Goal: Task Accomplishment & Management: Manage account settings

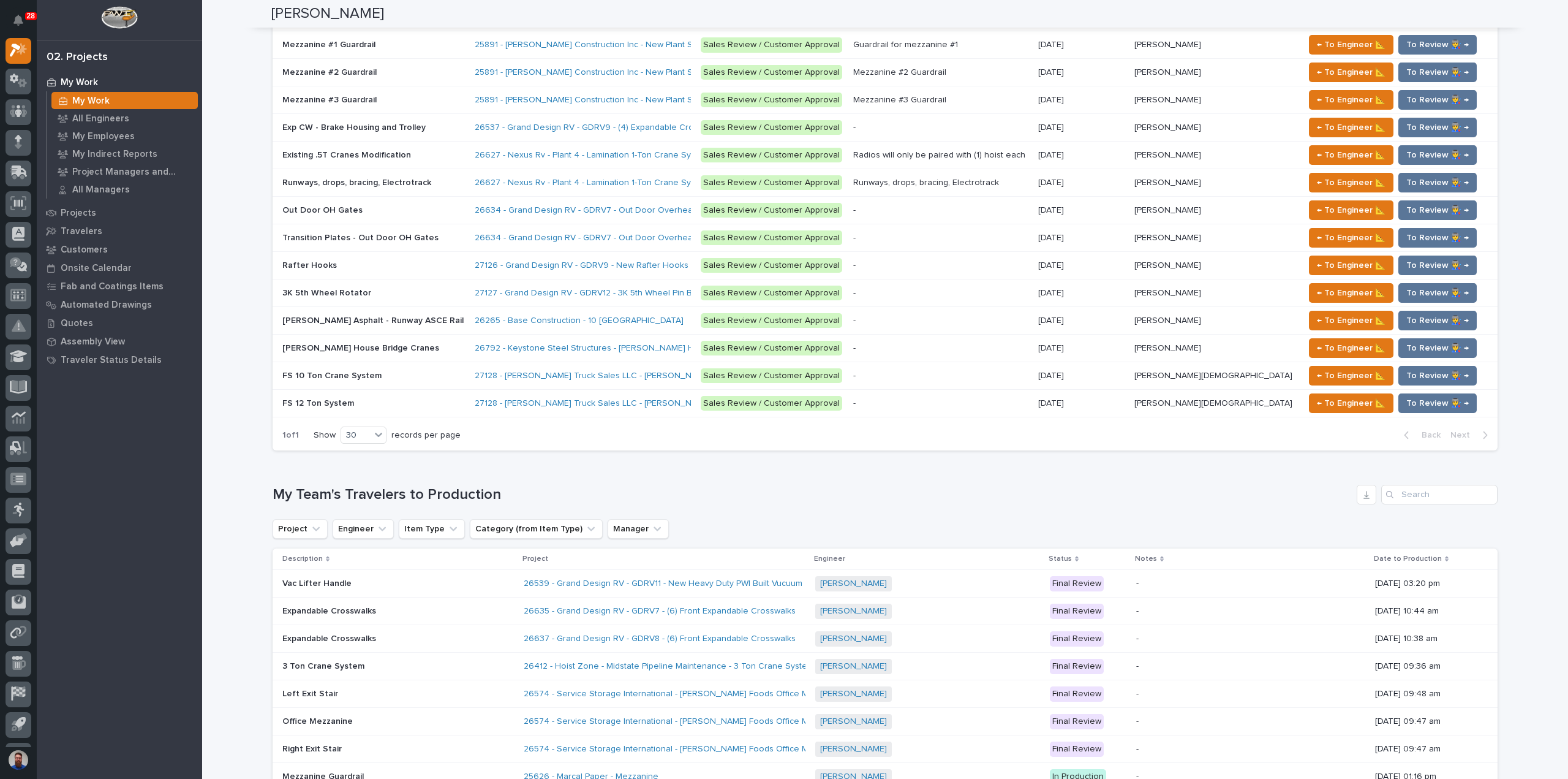
scroll to position [1552, 0]
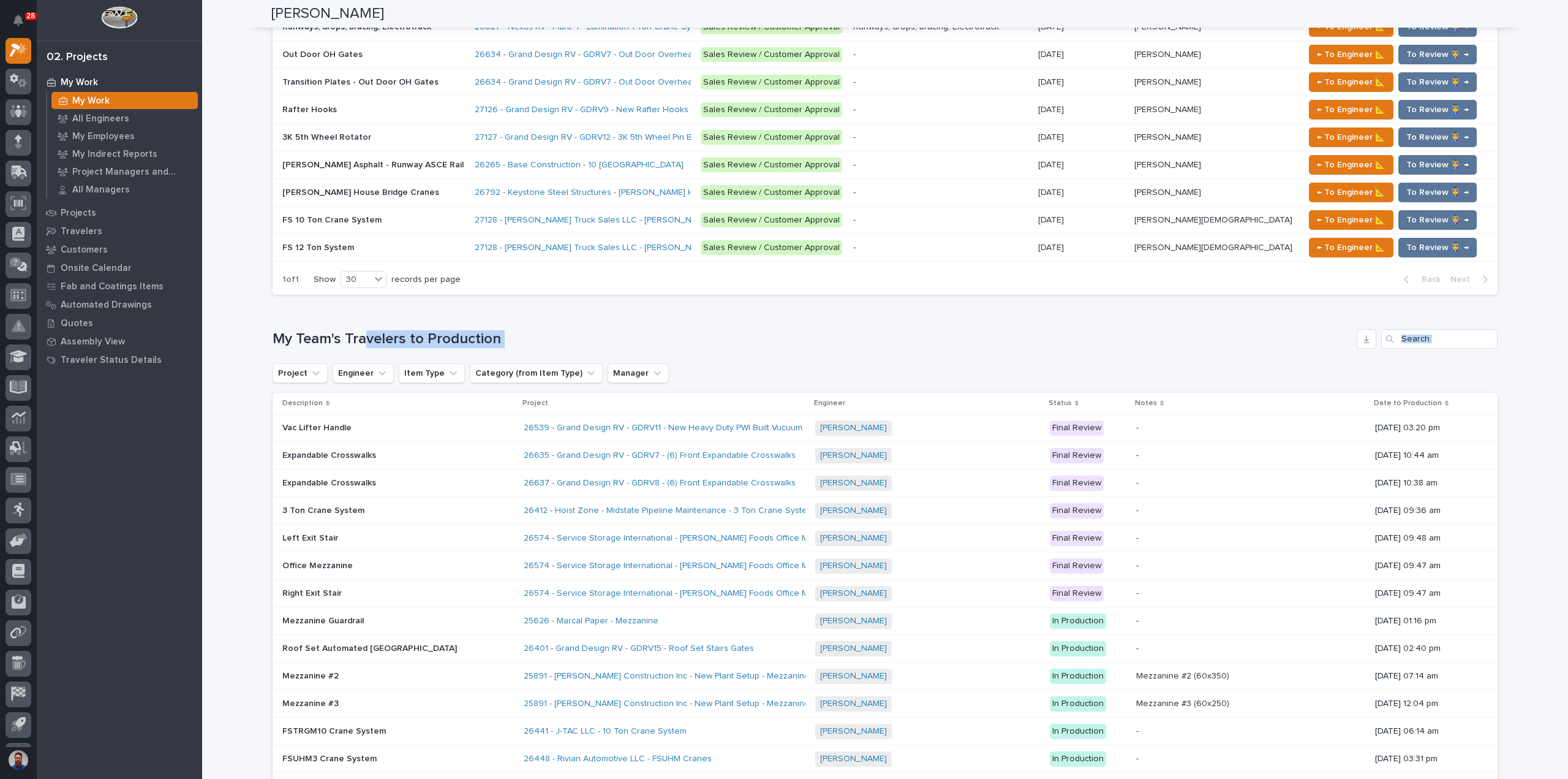
click at [600, 352] on div "My Team's Travelers to Production Project Engineer Item Type Category (from Ite…" at bounding box center [885, 664] width 1225 height 670
click at [582, 331] on h1 "My Team's Travelers to Production" at bounding box center [812, 339] width 1079 height 18
drag, startPoint x: 584, startPoint y: 324, endPoint x: 279, endPoint y: 319, distance: 305.0
click at [279, 319] on div "Loading... Saving… My Team's Travelers to Production Project Engineer Item Type…" at bounding box center [885, 657] width 1225 height 704
click at [278, 319] on div "Loading... Saving… My Team's Travelers to Production Project Engineer Item Type…" at bounding box center [885, 657] width 1225 height 704
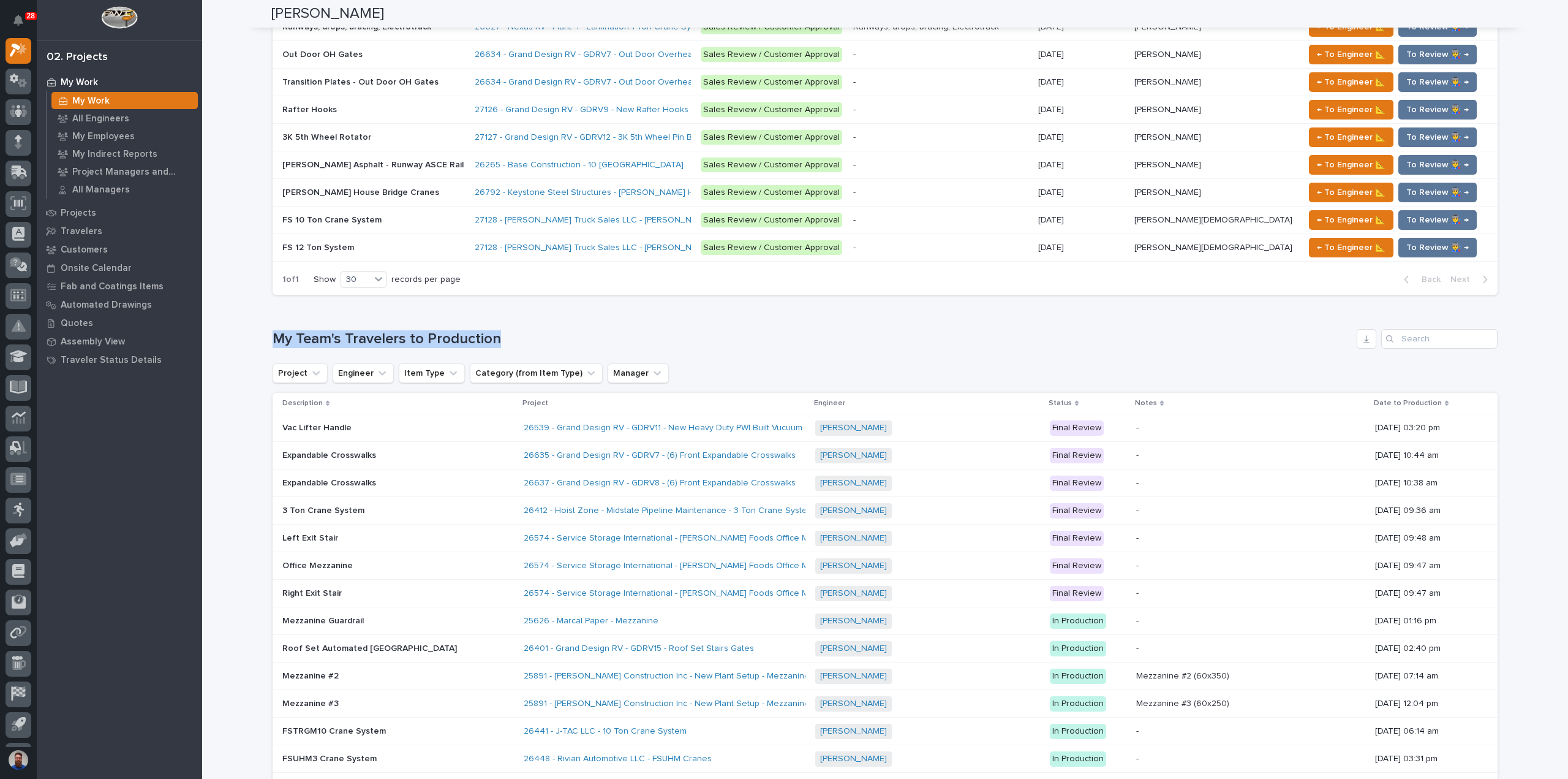
drag, startPoint x: 250, startPoint y: 329, endPoint x: 548, endPoint y: 326, distance: 298.0
click at [548, 331] on h1 "My Team's Travelers to Production" at bounding box center [812, 339] width 1079 height 18
drag, startPoint x: 554, startPoint y: 327, endPoint x: 241, endPoint y: 321, distance: 313.1
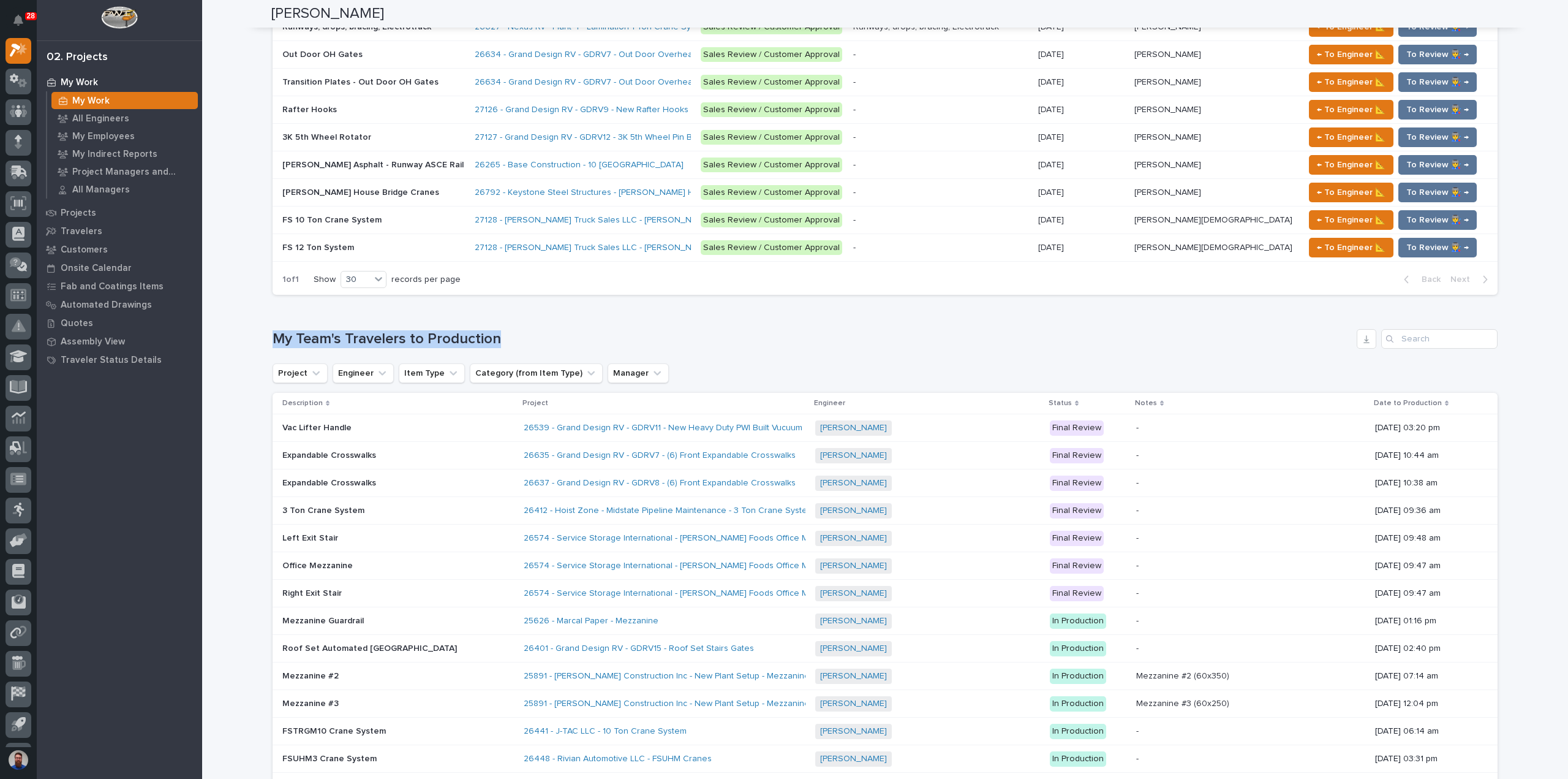
drag, startPoint x: 231, startPoint y: 321, endPoint x: 606, endPoint y: 325, distance: 375.0
click at [606, 331] on h1 "My Team's Travelers to Production" at bounding box center [812, 339] width 1079 height 18
drag, startPoint x: 408, startPoint y: 315, endPoint x: 214, endPoint y: 320, distance: 194.1
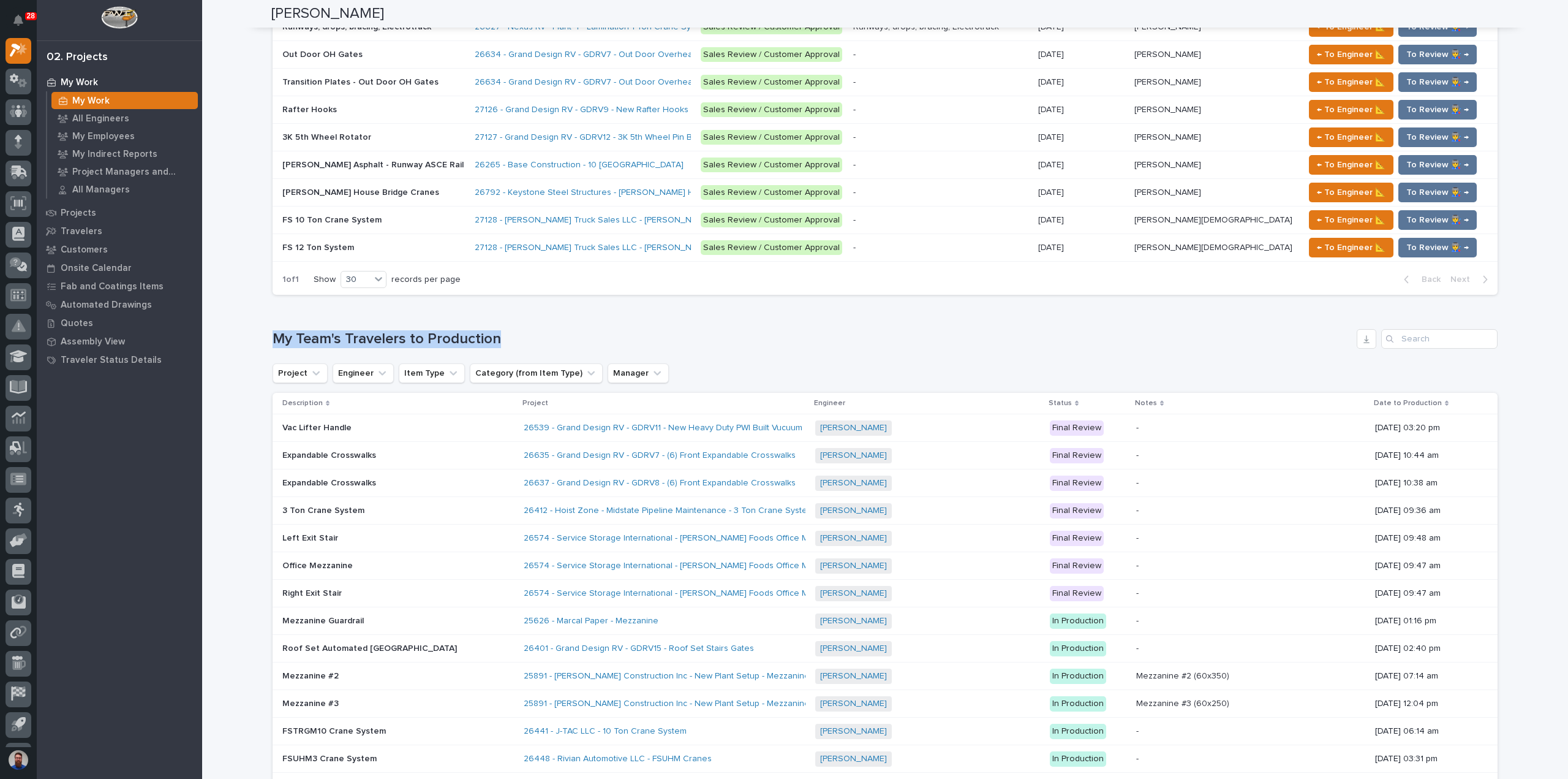
drag, startPoint x: 226, startPoint y: 309, endPoint x: 513, endPoint y: 310, distance: 287.0
click at [534, 305] on div "Loading... Saving… My Team's Travelers to Production Project Engineer Item Type…" at bounding box center [885, 657] width 1225 height 704
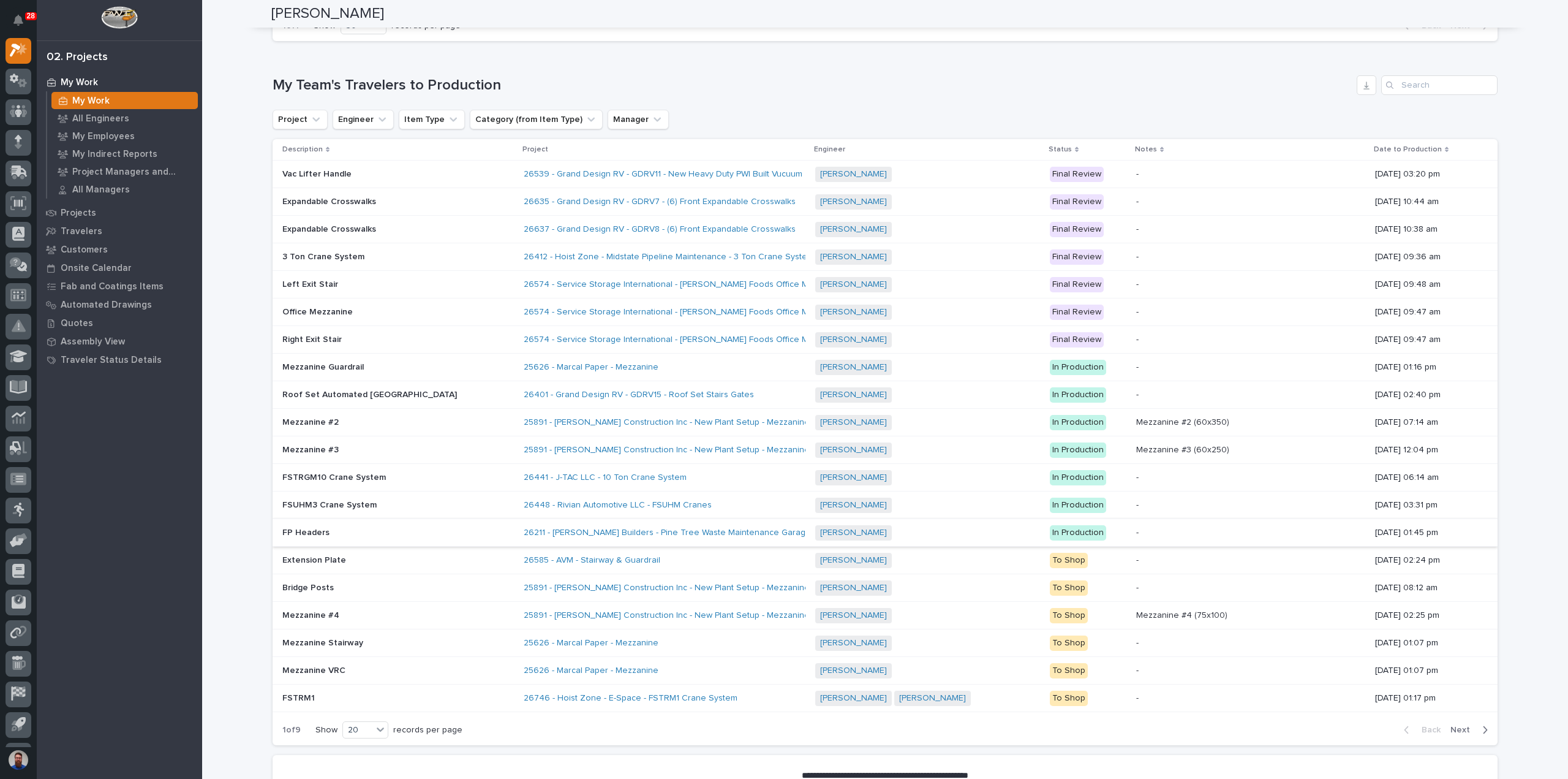
scroll to position [1879, 0]
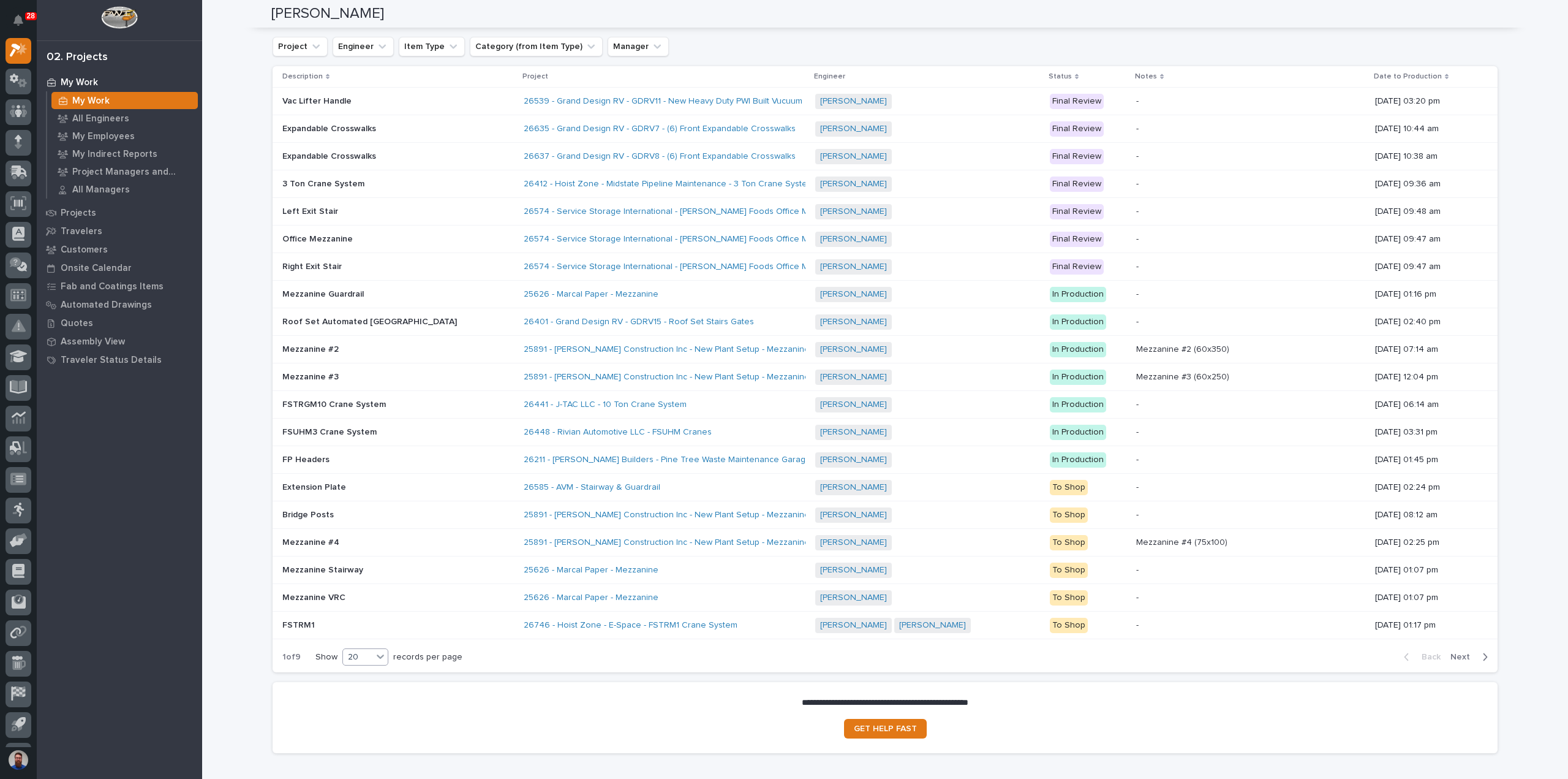
click at [375, 650] on icon at bounding box center [381, 656] width 13 height 13
click at [374, 650] on icon at bounding box center [381, 656] width 13 height 13
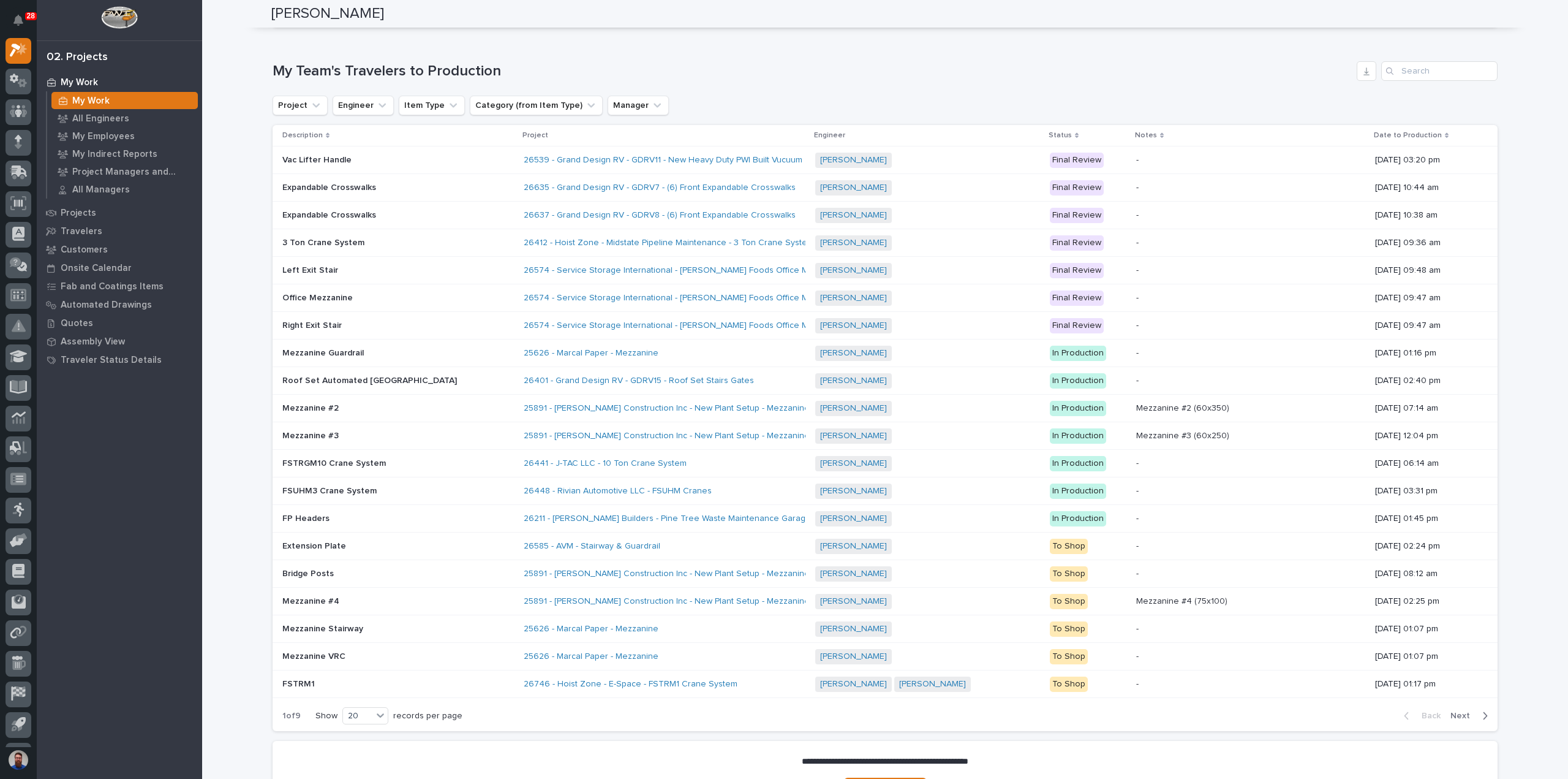
scroll to position [1715, 0]
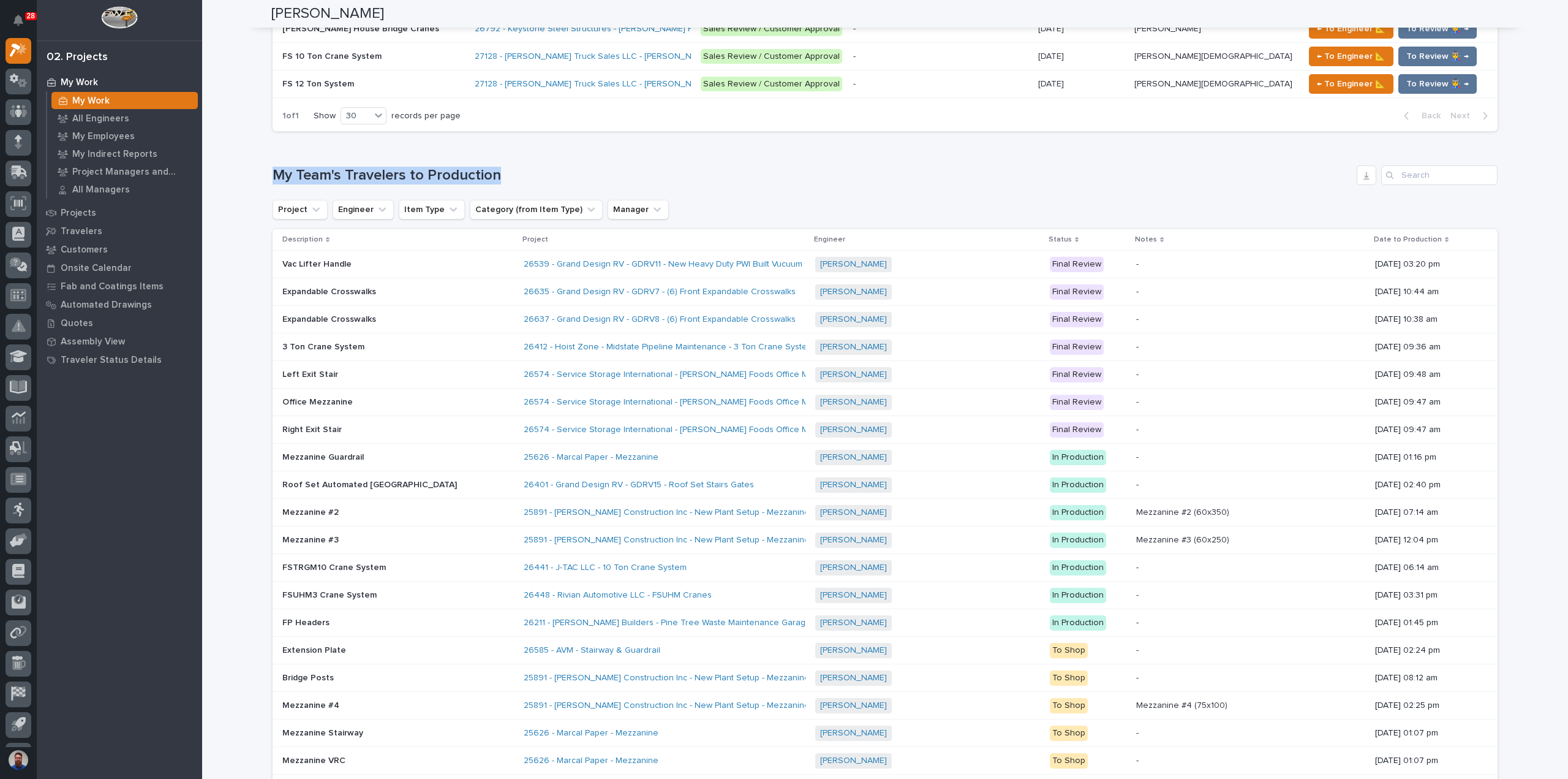
drag, startPoint x: 227, startPoint y: 166, endPoint x: 570, endPoint y: 175, distance: 343.1
drag, startPoint x: 571, startPoint y: 175, endPoint x: 622, endPoint y: 171, distance: 51.2
click at [572, 174] on h1 "My Team's Travelers to Production" at bounding box center [812, 176] width 1079 height 18
click at [611, 169] on h1 "My Team's Travelers to Production" at bounding box center [812, 176] width 1079 height 18
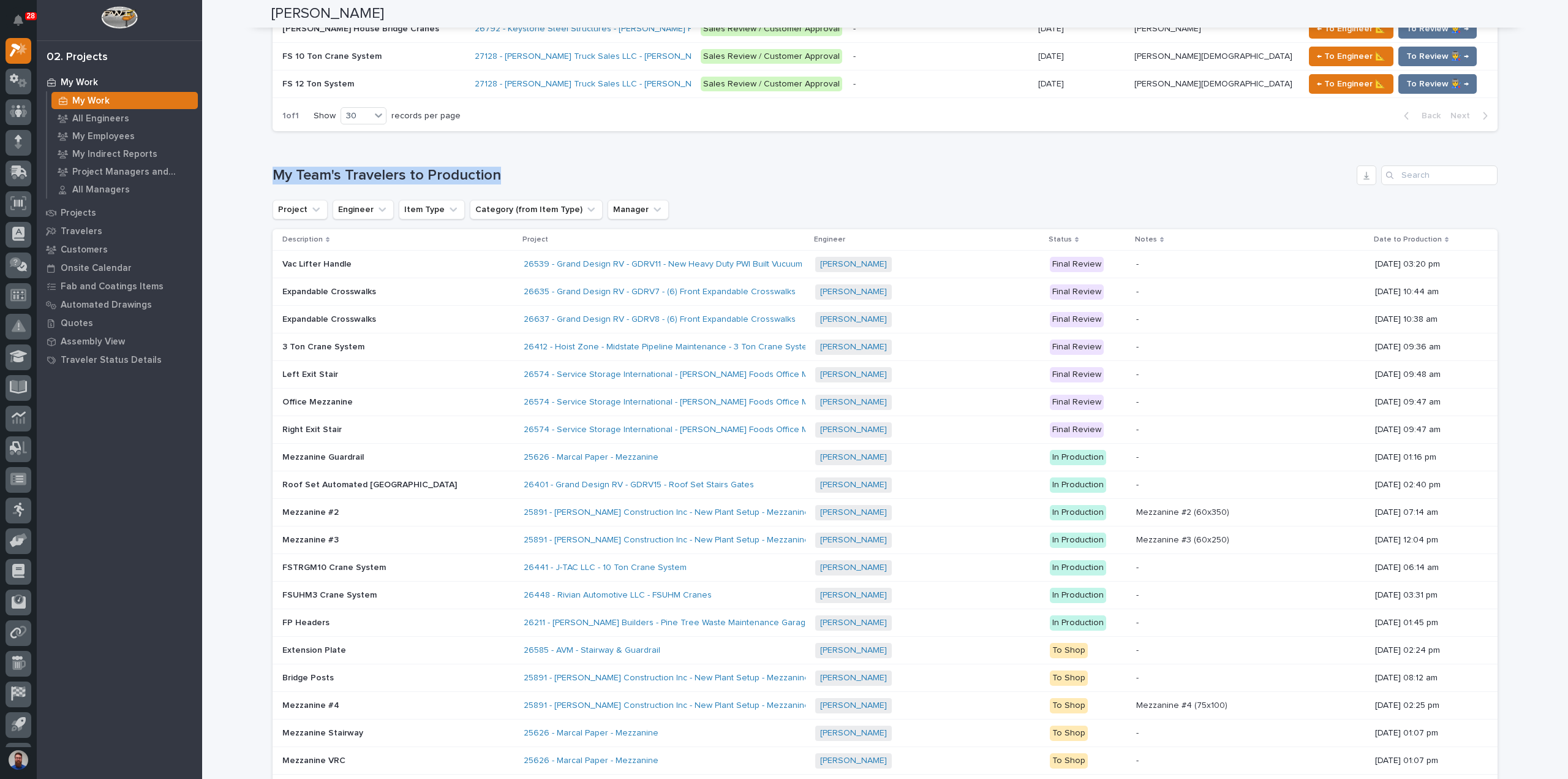
drag, startPoint x: 614, startPoint y: 157, endPoint x: 250, endPoint y: 147, distance: 364.1
click at [551, 146] on div "Loading... Saving… My Team's Travelers to Production Project Engineer Item Type…" at bounding box center [885, 493] width 1225 height 704
click at [688, 149] on div "Loading... Saving… My Team's Travelers to Production Project Engineer Item Type…" at bounding box center [885, 493] width 1225 height 704
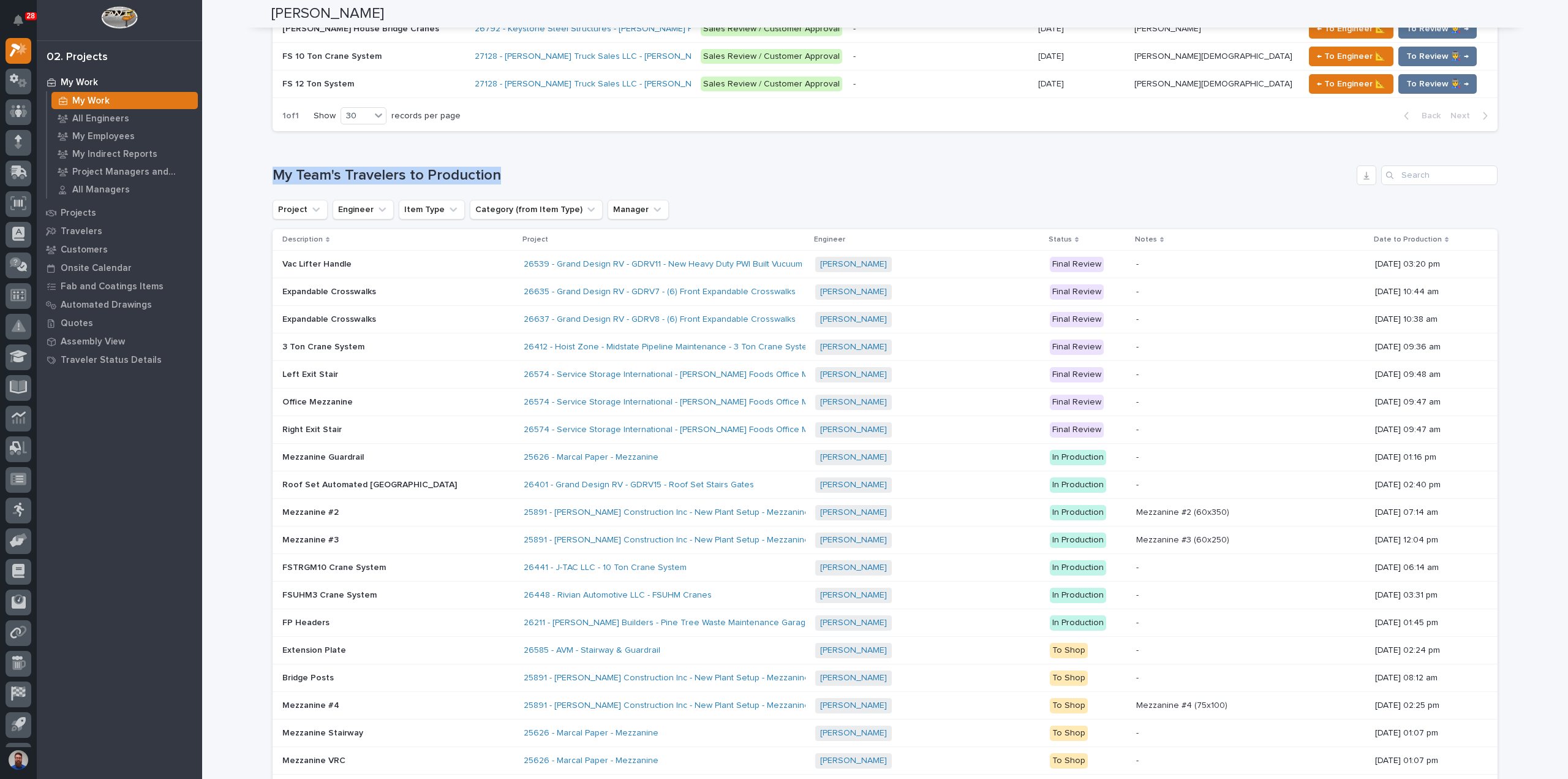
drag, startPoint x: 435, startPoint y: 168, endPoint x: 245, endPoint y: 168, distance: 190.0
drag, startPoint x: 428, startPoint y: 166, endPoint x: 582, endPoint y: 164, distance: 154.0
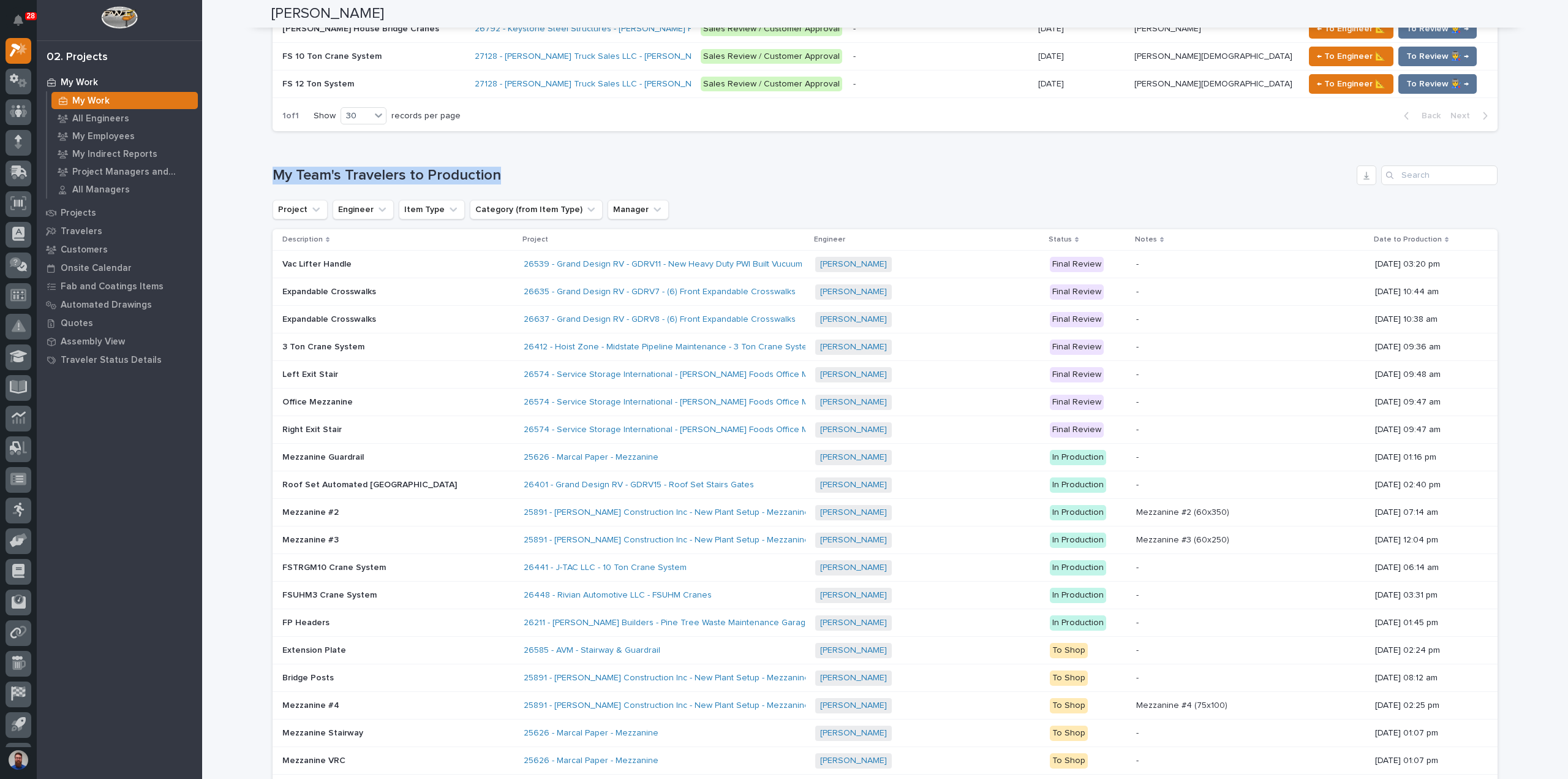
click at [583, 167] on h1 "My Team's Travelers to Production" at bounding box center [812, 176] width 1079 height 18
click at [628, 147] on div "Loading... Saving… My Team's Travelers to Production Project Engineer Item Type…" at bounding box center [885, 493] width 1225 height 704
drag, startPoint x: 620, startPoint y: 148, endPoint x: 263, endPoint y: 160, distance: 357.2
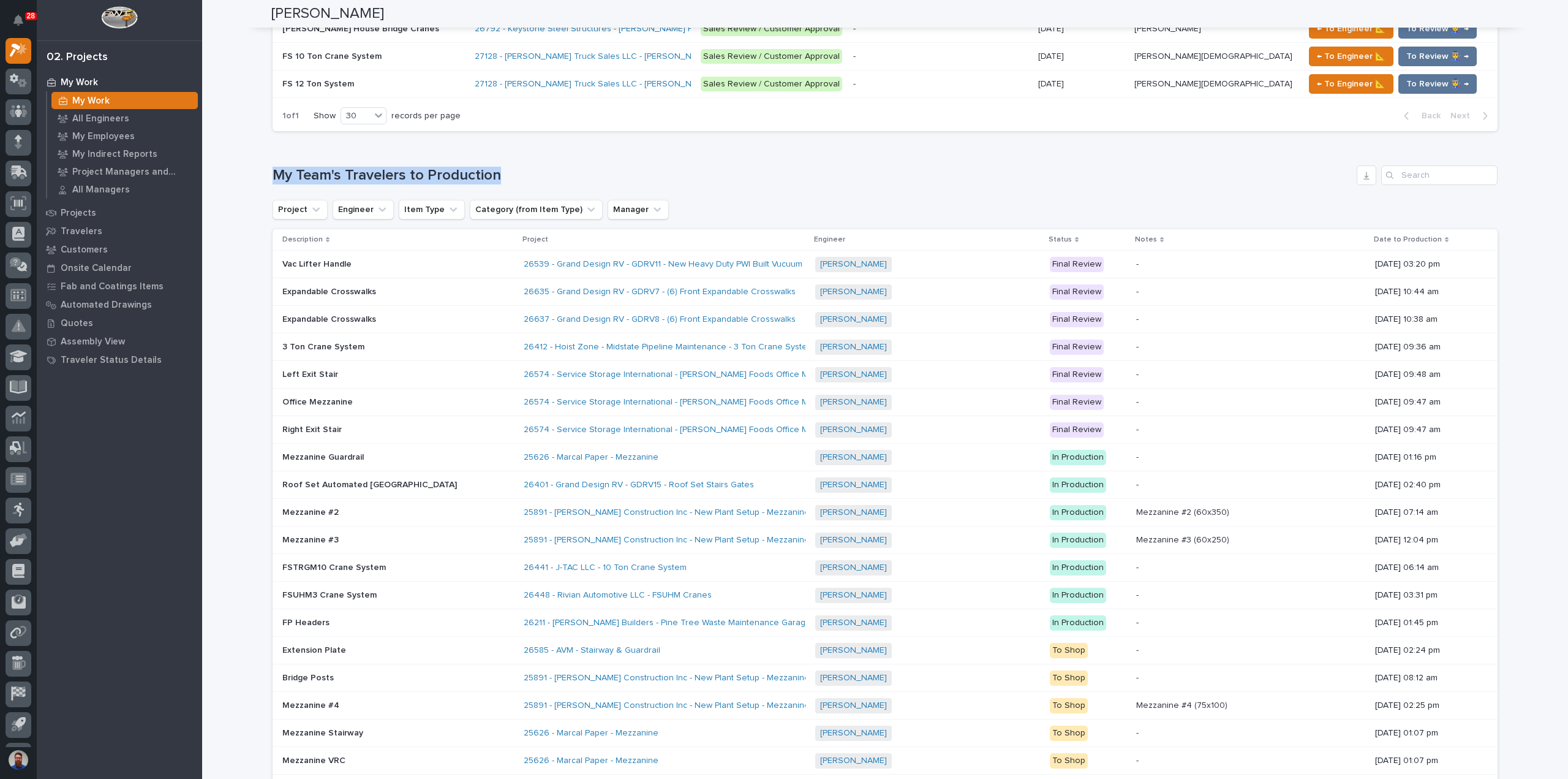
drag, startPoint x: 377, startPoint y: 159, endPoint x: 571, endPoint y: 161, distance: 194.0
click at [571, 166] on div "My Team's Travelers to Production" at bounding box center [885, 175] width 1225 height 19
drag, startPoint x: 610, startPoint y: 154, endPoint x: 243, endPoint y: 171, distance: 367.4
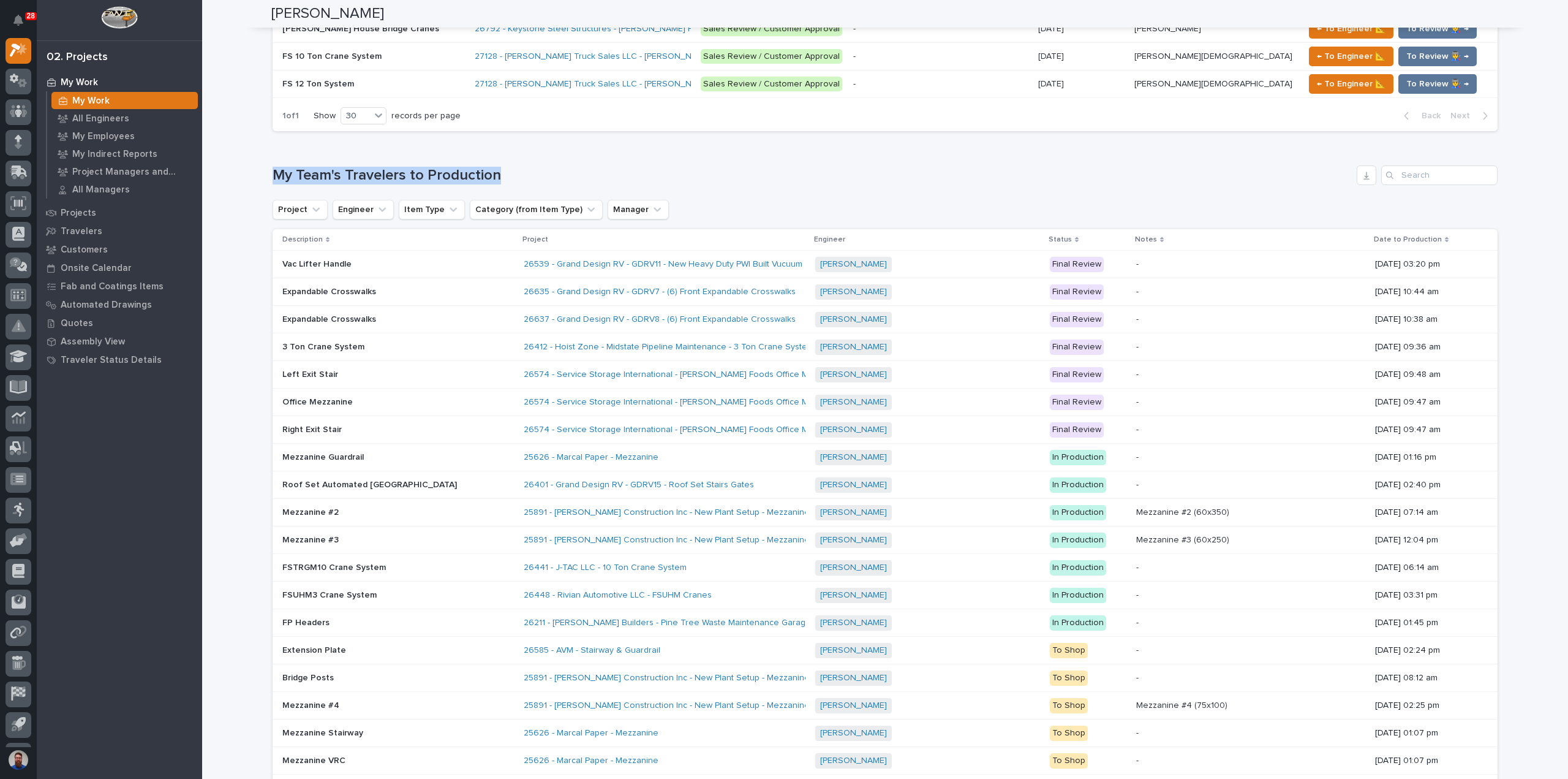
drag, startPoint x: 243, startPoint y: 152, endPoint x: 666, endPoint y: 179, distance: 423.9
click at [666, 179] on h1 "My Team's Travelers to Production" at bounding box center [812, 176] width 1079 height 18
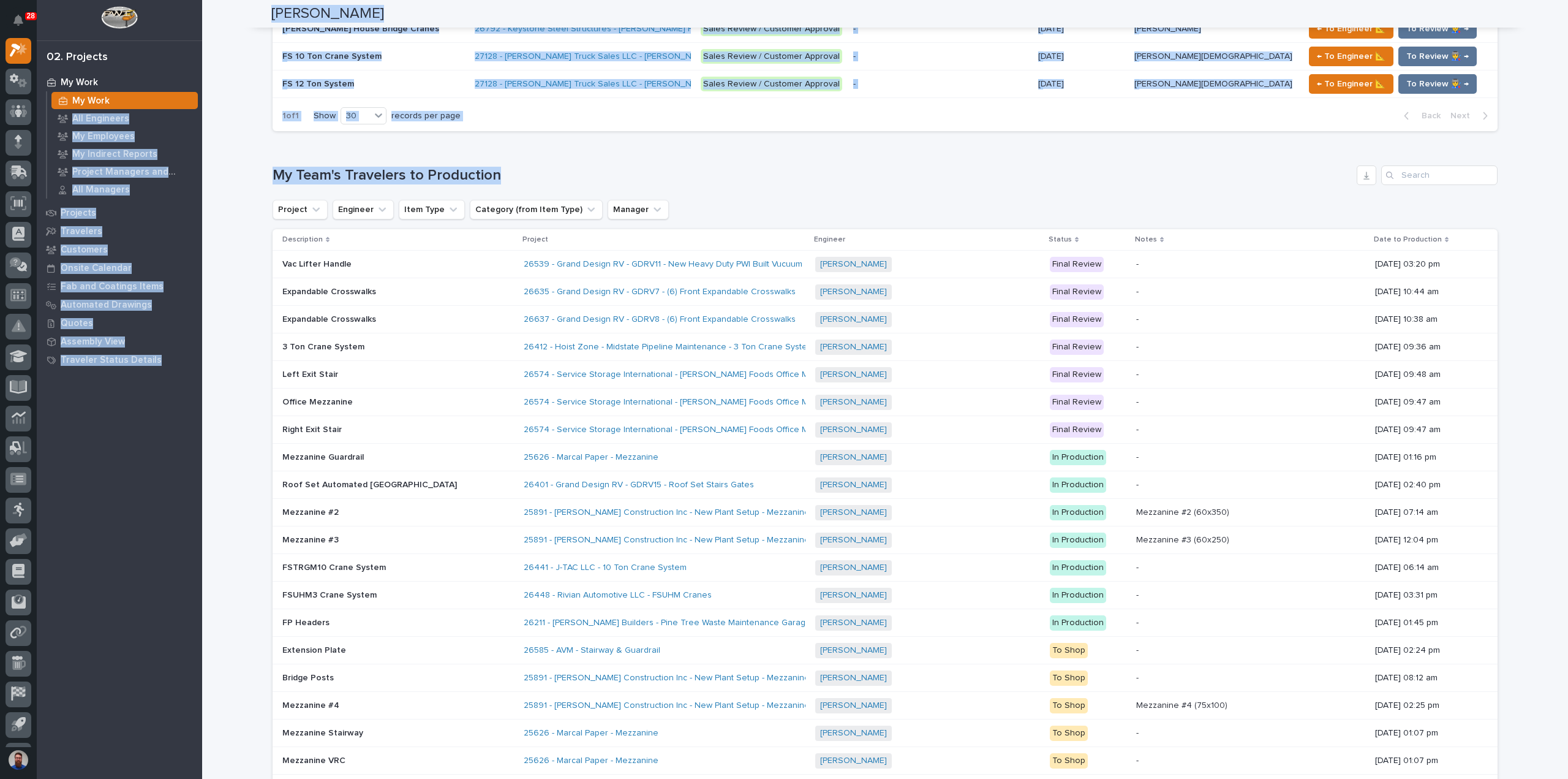
drag, startPoint x: 660, startPoint y: 171, endPoint x: 201, endPoint y: 171, distance: 459.0
click at [201, 171] on link "Project Managers and Engineers" at bounding box center [124, 171] width 155 height 17
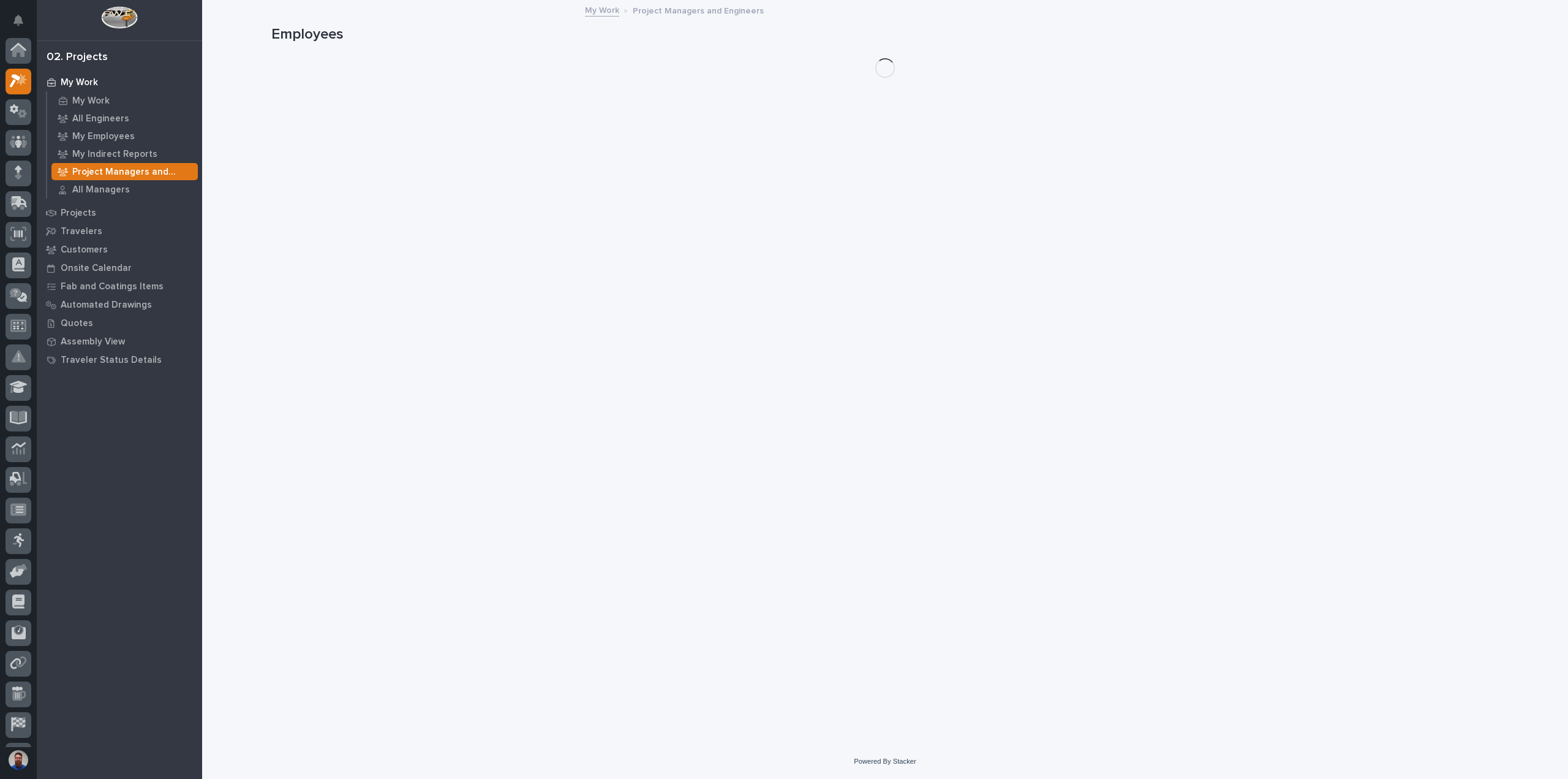
scroll to position [31, 0]
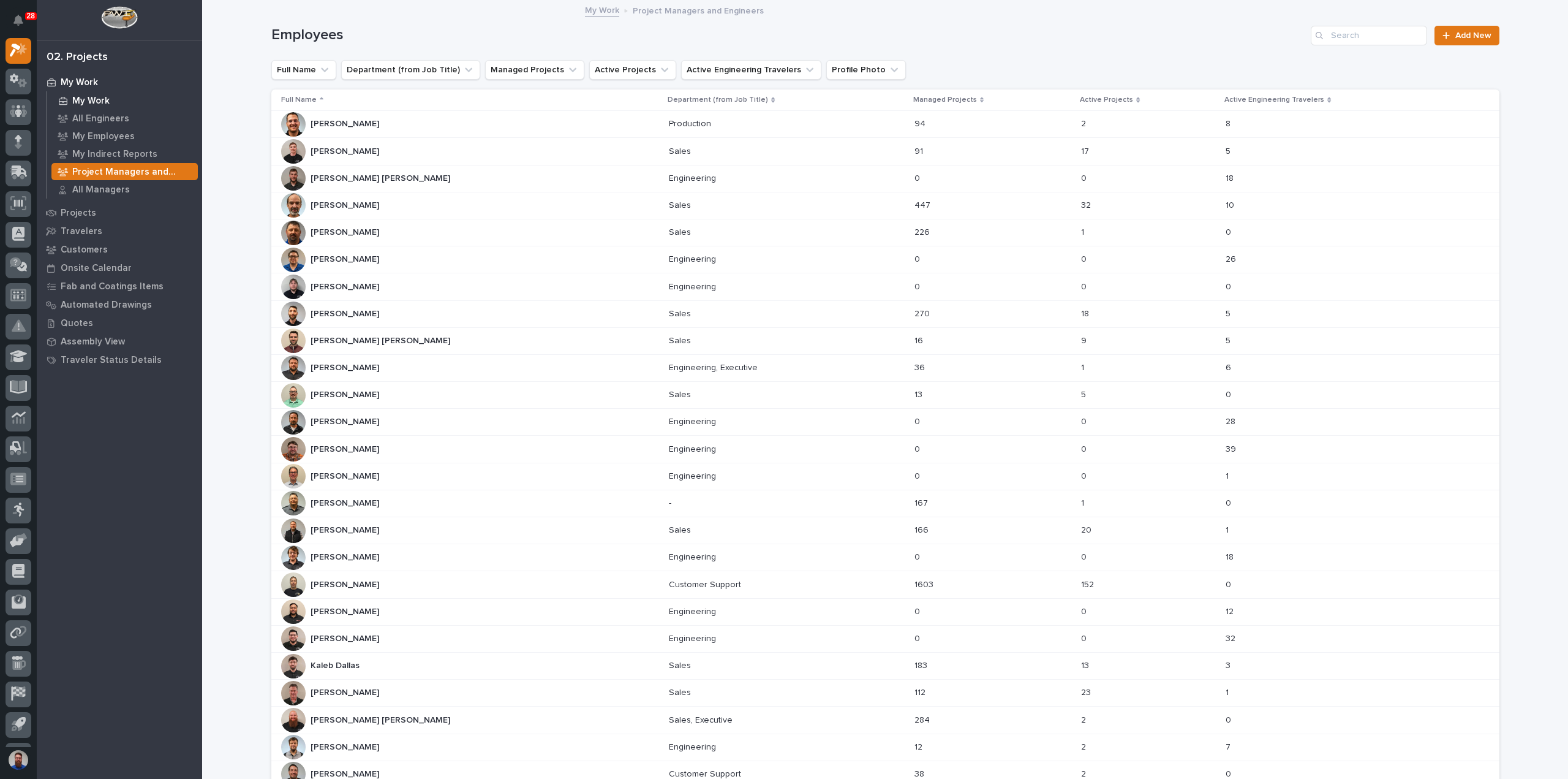
click at [114, 95] on div "My Work" at bounding box center [124, 100] width 146 height 17
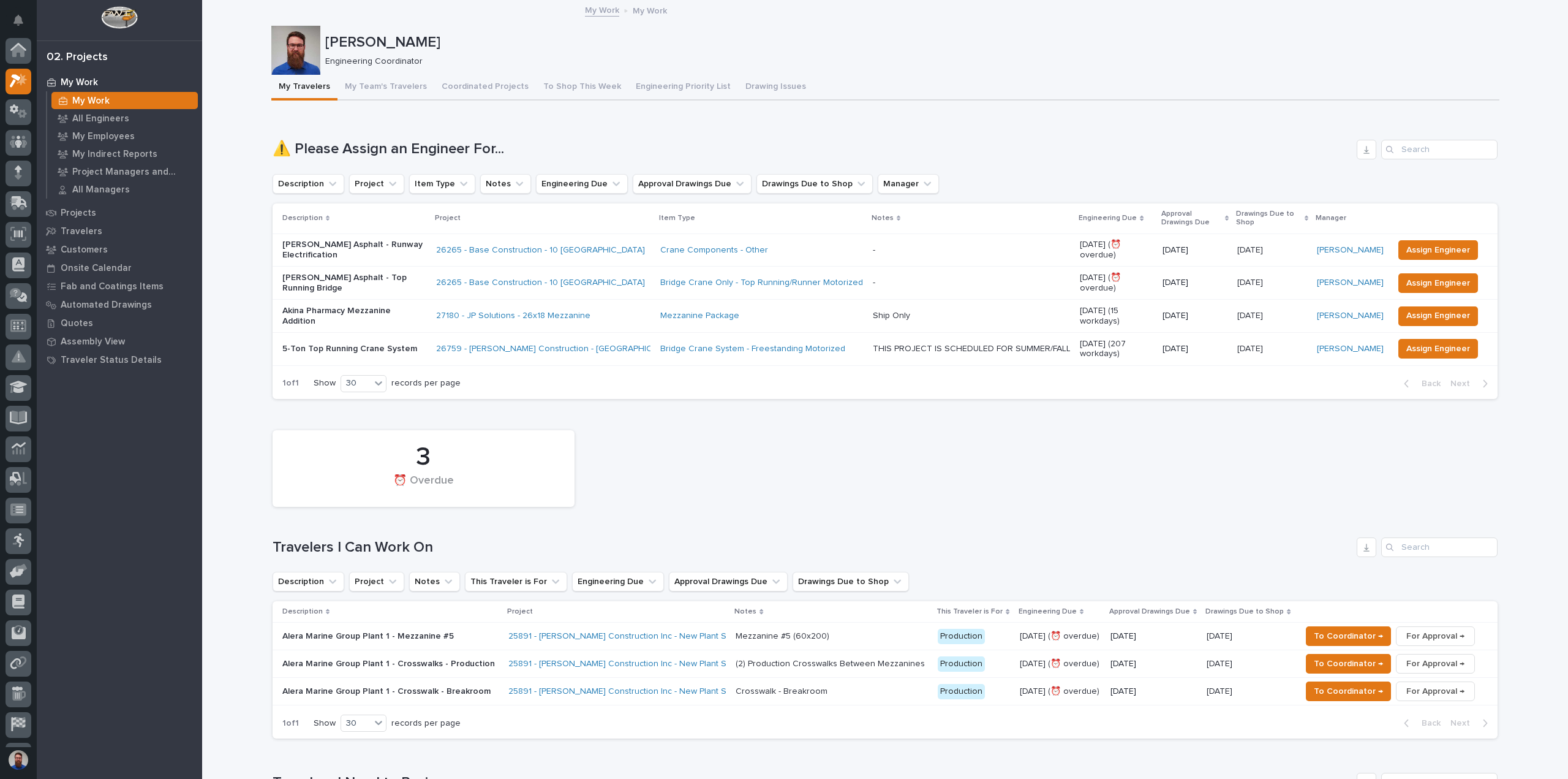
click at [130, 101] on div "My Work" at bounding box center [124, 100] width 146 height 17
click at [665, 137] on div "Loading... Saving… ⚠️ Please Assign an Engineer For... Description Project Item…" at bounding box center [885, 262] width 1225 height 294
drag, startPoint x: 493, startPoint y: 136, endPoint x: 262, endPoint y: 146, distance: 231.2
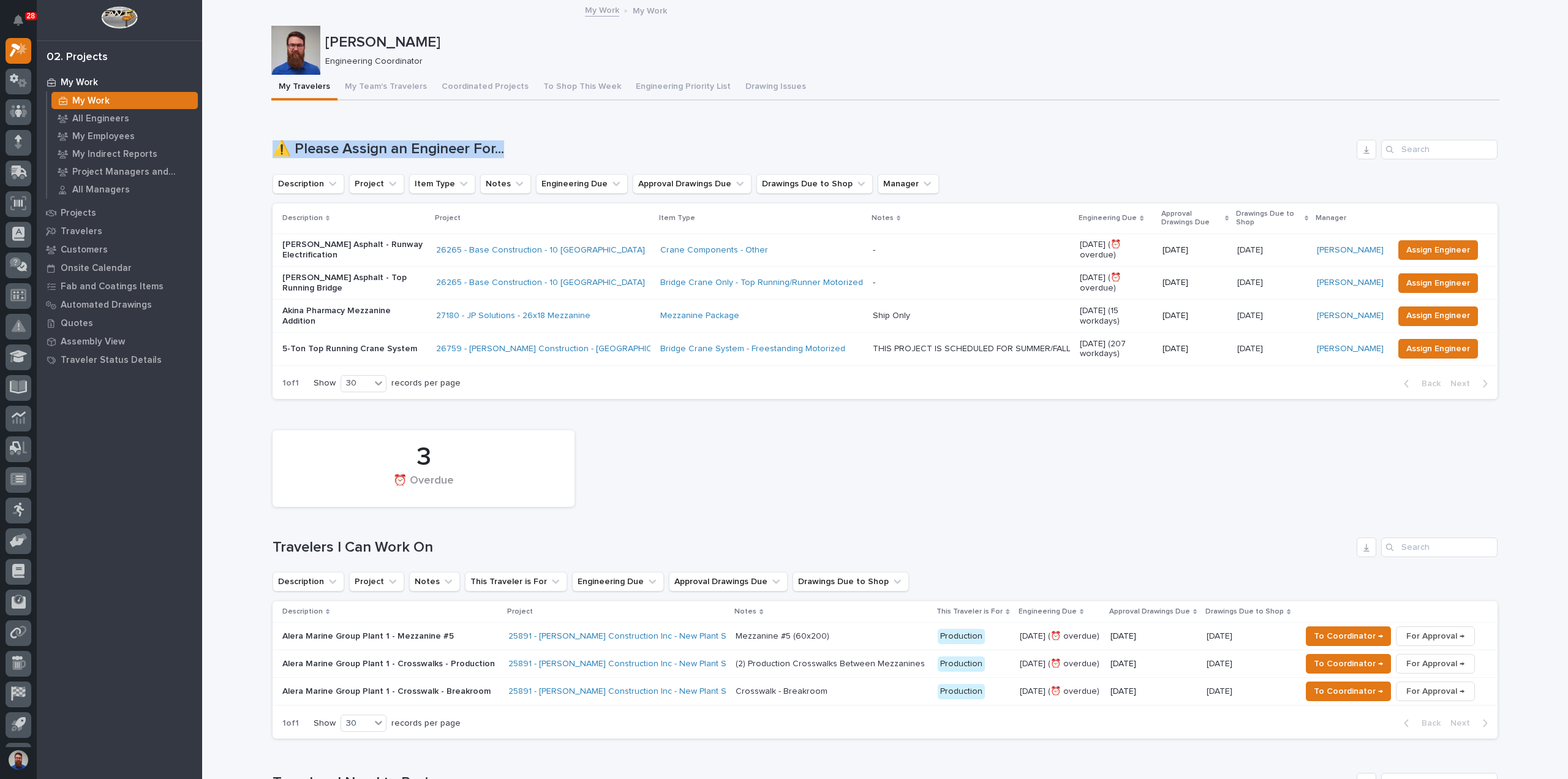
click at [530, 125] on div "Loading... Saving… ⚠️ Please Assign an Engineer For... Description Project Item…" at bounding box center [885, 262] width 1225 height 294
click at [564, 129] on div "Loading... Saving… ⚠️ Please Assign an Engineer For... Description Project Item…" at bounding box center [885, 262] width 1225 height 294
click at [598, 128] on div "Loading... Saving… ⚠️ Please Assign an Engineer For... Description Project Item…" at bounding box center [885, 262] width 1225 height 294
